Goal: Task Accomplishment & Management: Complete application form

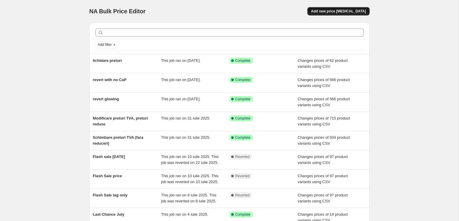
click at [338, 10] on span "Add new price [MEDICAL_DATA]" at bounding box center [338, 11] width 55 height 5
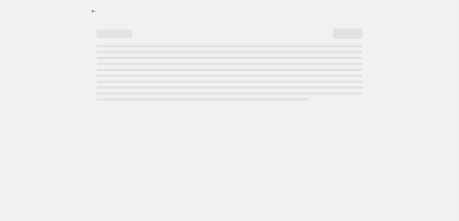
select select "percentage"
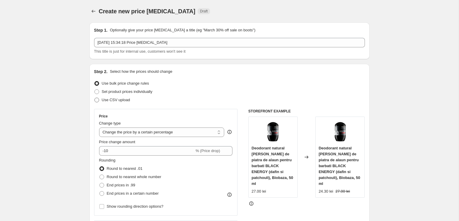
click at [126, 100] on span "Use CSV upload" at bounding box center [116, 99] width 28 height 4
click at [95, 98] on input "Use CSV upload" at bounding box center [94, 97] width 0 height 0
radio input "true"
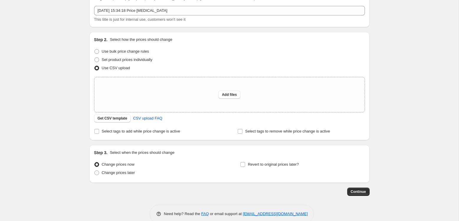
scroll to position [44, 0]
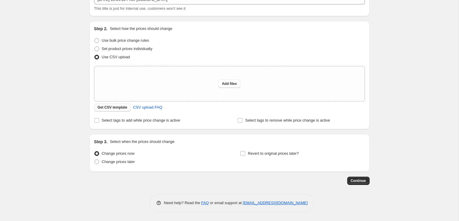
click at [122, 104] on button "Get CSV template" at bounding box center [112, 107] width 37 height 8
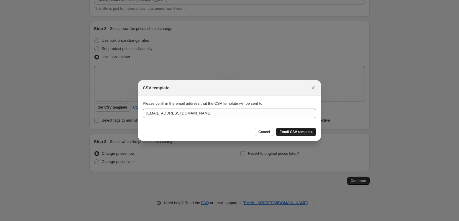
click at [296, 132] on span "Email CSV template" at bounding box center [296, 131] width 33 height 5
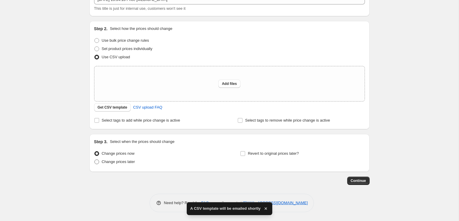
click at [104, 161] on span "Change prices later" at bounding box center [118, 161] width 33 height 4
click at [95, 159] on input "Change prices later" at bounding box center [94, 159] width 0 height 0
radio input "true"
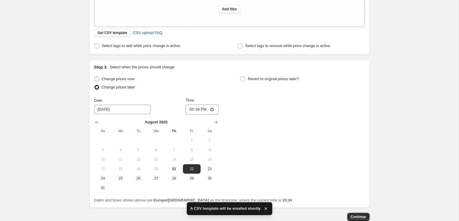
scroll to position [119, 0]
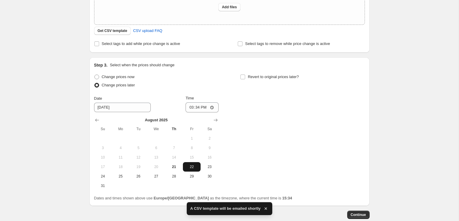
click at [196, 167] on span "22" at bounding box center [191, 166] width 13 height 5
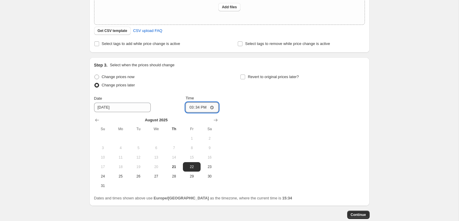
click at [197, 110] on input "15:34" at bounding box center [202, 107] width 33 height 10
type input "10:00"
click at [371, 143] on div "Create new price change job. This page is ready Create new price change job Dra…" at bounding box center [229, 68] width 295 height 374
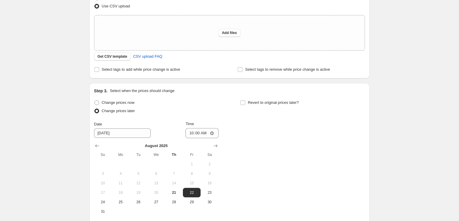
scroll to position [94, 0]
click at [163, 67] on span "Select tags to add while price change is active" at bounding box center [141, 69] width 79 height 6
click at [99, 67] on input "Select tags to add while price change is active" at bounding box center [96, 69] width 5 height 5
checkbox input "true"
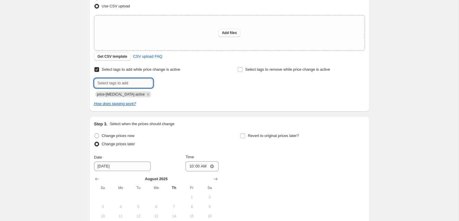
click at [130, 84] on input "text" at bounding box center [123, 82] width 59 height 9
type input "back-to-school-2025"
click at [175, 83] on span "back-to-scho..." at bounding box center [178, 82] width 25 height 4
click at [62, 83] on div "Create new price change job. This page is ready Create new price change job Dra…" at bounding box center [229, 109] width 459 height 407
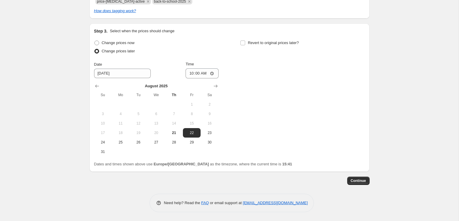
scroll to position [0, 0]
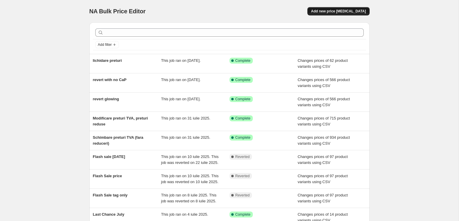
click at [330, 13] on span "Add new price [MEDICAL_DATA]" at bounding box center [338, 11] width 55 height 5
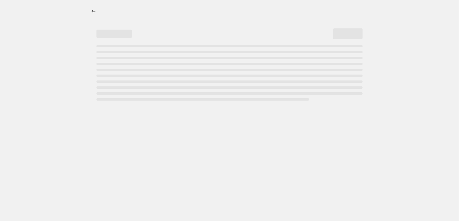
select select "percentage"
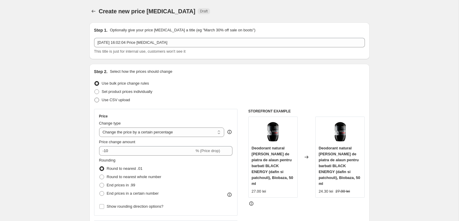
click at [108, 100] on span "Use CSV upload" at bounding box center [116, 99] width 28 height 4
click at [95, 98] on input "Use CSV upload" at bounding box center [94, 97] width 0 height 0
radio input "true"
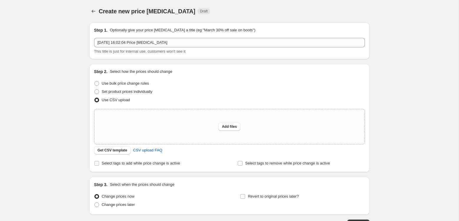
scroll to position [44, 0]
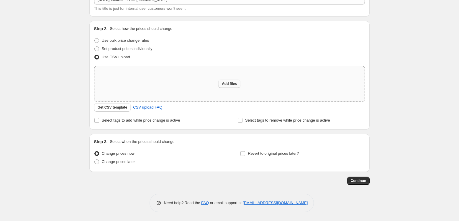
click at [227, 85] on span "Add files" at bounding box center [229, 83] width 15 height 5
type input "C:\fakepath\csv_template_user_53541 - csv_template_user_53541 (7).csv"
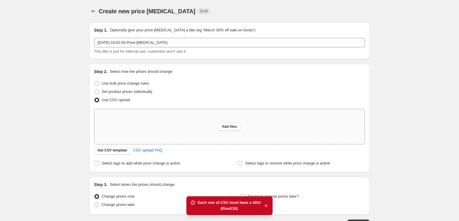
scroll to position [0, 0]
